Goal: Navigation & Orientation: Find specific page/section

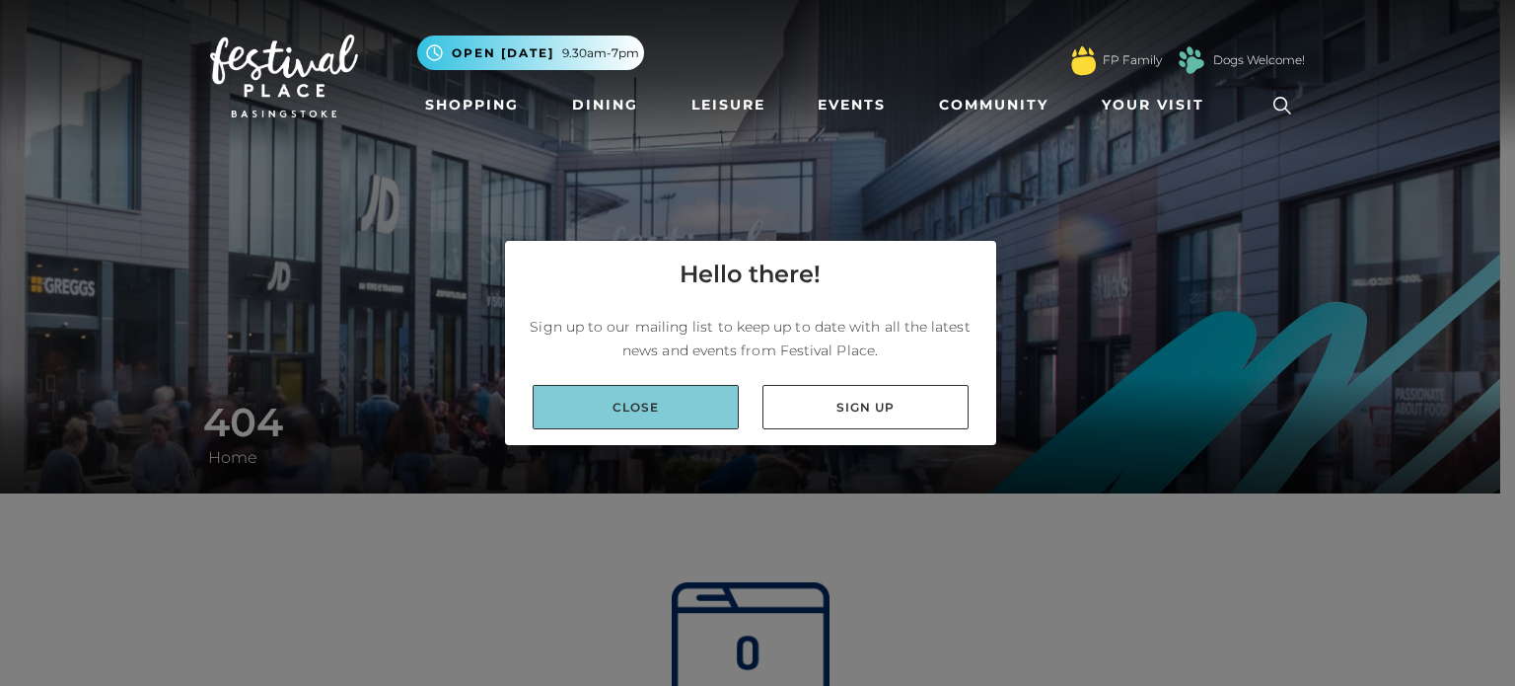
click at [643, 407] on link "Close" at bounding box center [636, 407] width 206 height 44
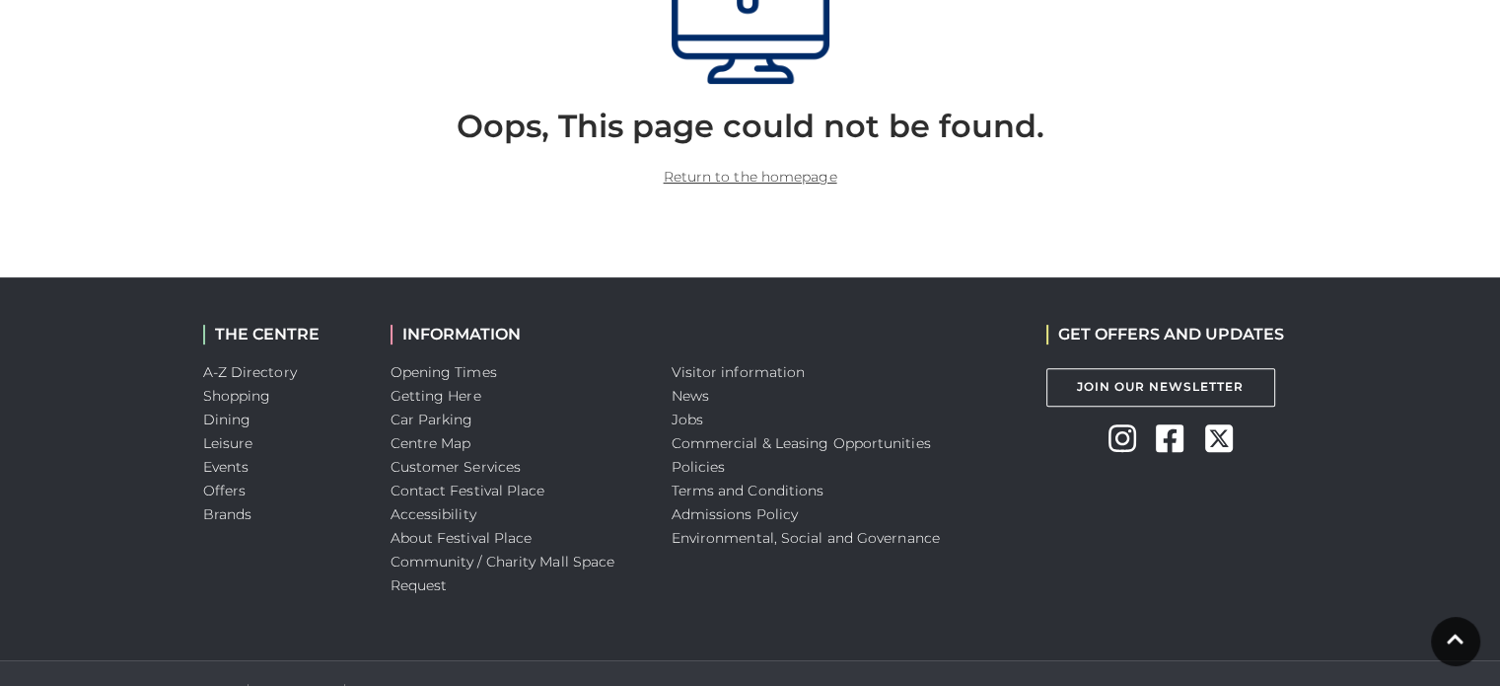
scroll to position [691, 0]
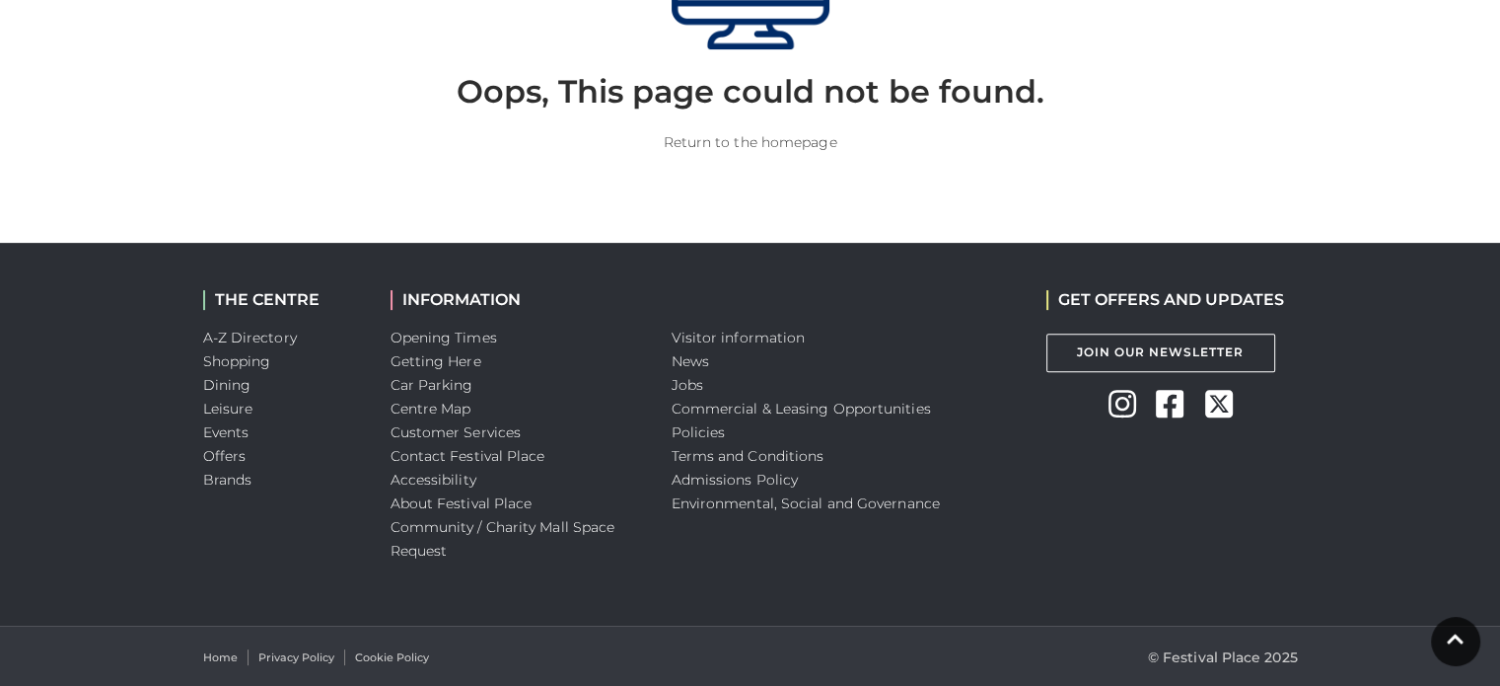
click at [773, 142] on link "Return to the homepage" at bounding box center [751, 142] width 174 height 18
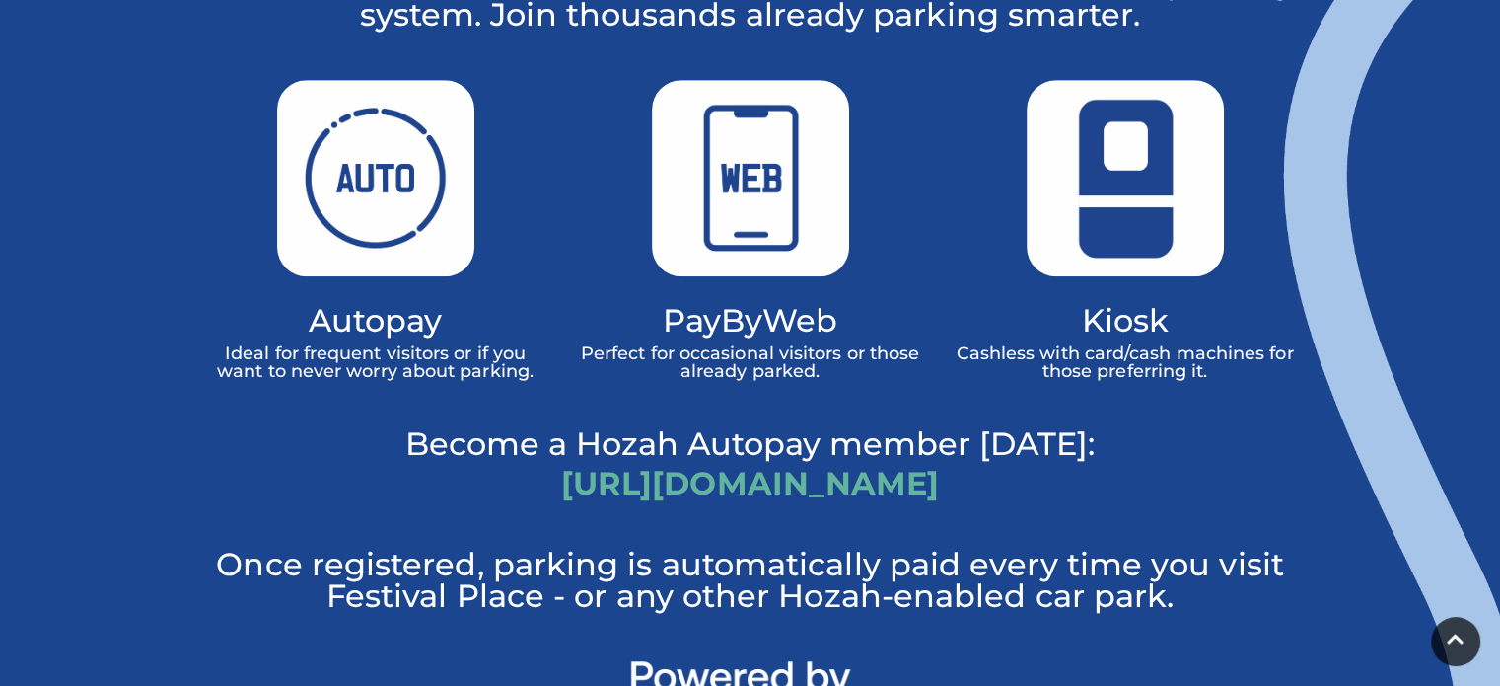
scroll to position [1282, 0]
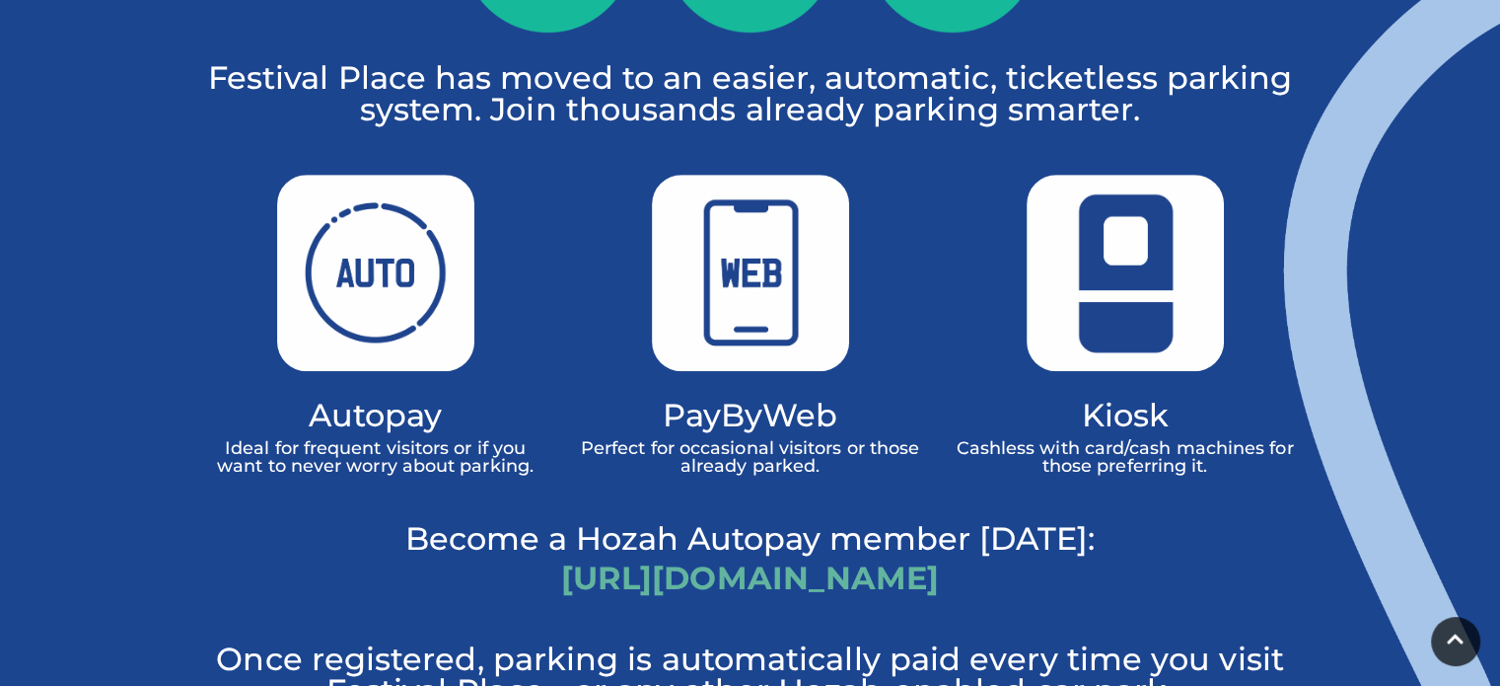
click at [1135, 256] on img at bounding box center [1125, 273] width 197 height 196
click at [1147, 439] on p "Cashless with card/cash machines for those preferring it." at bounding box center [1125, 457] width 345 height 36
click at [1152, 283] on img at bounding box center [1125, 273] width 197 height 196
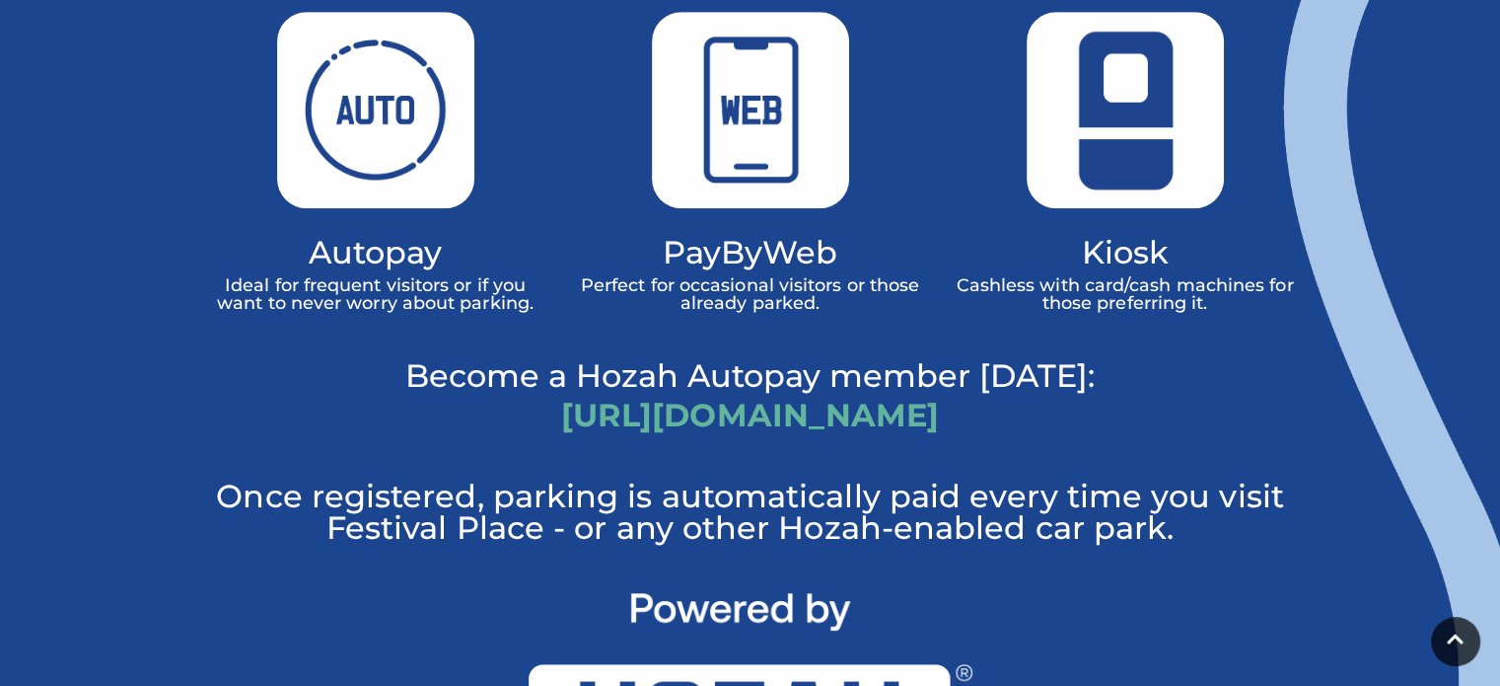
scroll to position [1480, 0]
